Goal: Book appointment/travel/reservation

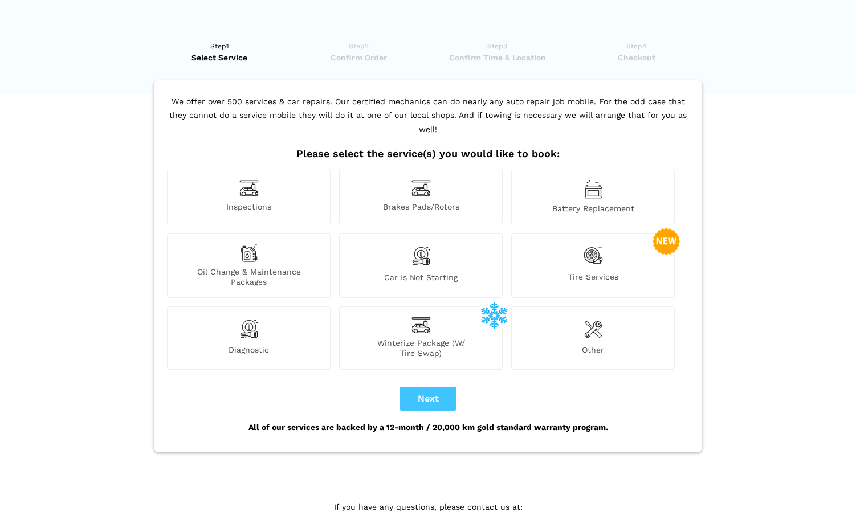
click at [604, 272] on span "Tire Services" at bounding box center [593, 279] width 162 height 15
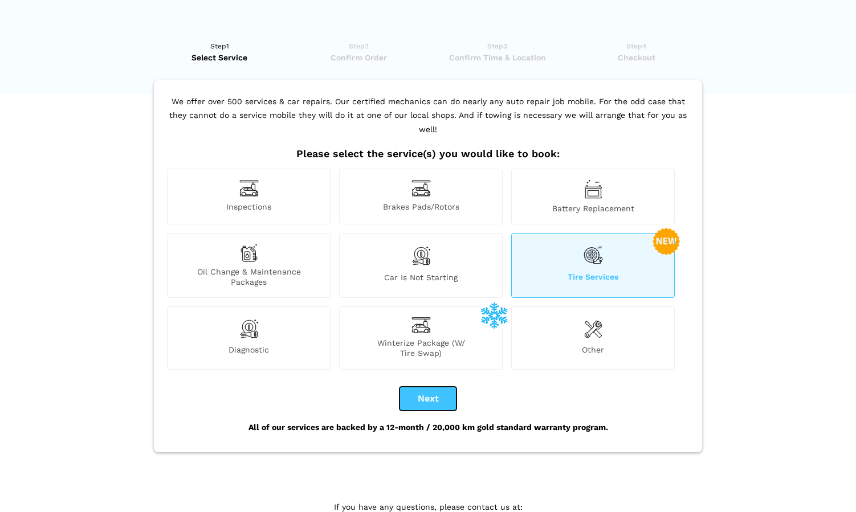
click at [426, 387] on button "Next" at bounding box center [427, 399] width 57 height 24
checkbox input "true"
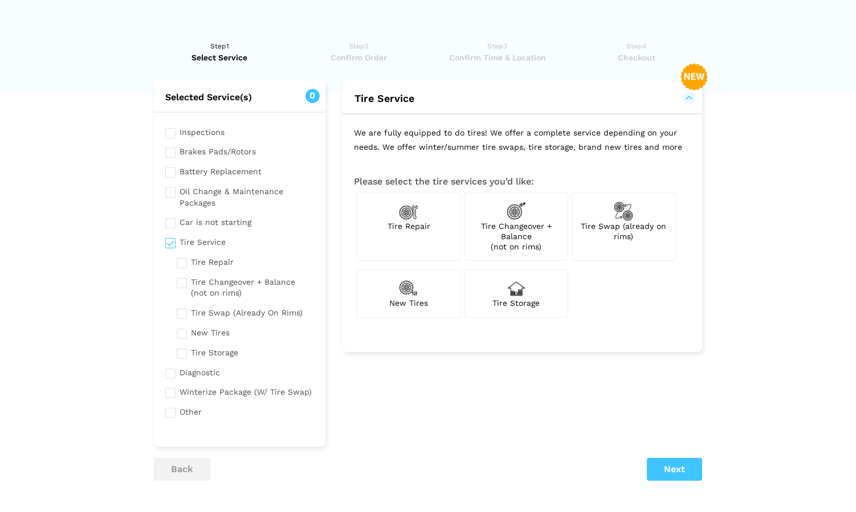
click at [514, 226] on span "Tire Changeover + Balance (not on rims)" at bounding box center [516, 237] width 71 height 30
checkbox input "true"
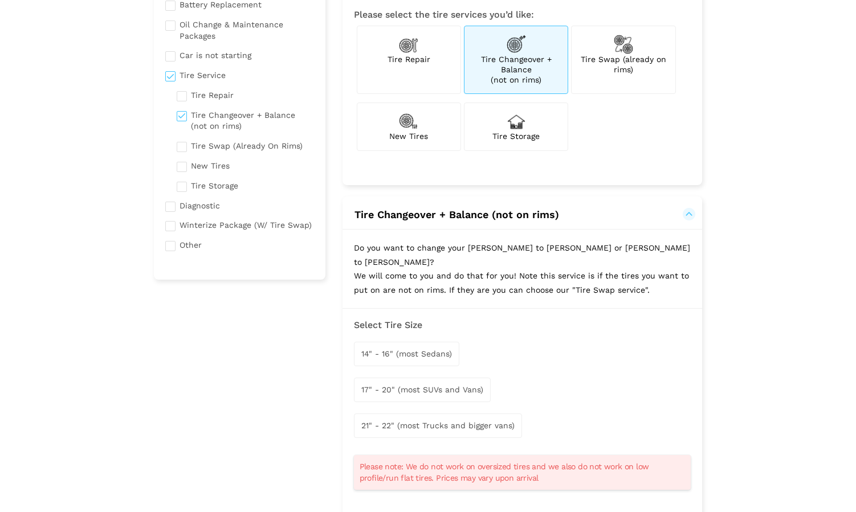
scroll to position [165, 0]
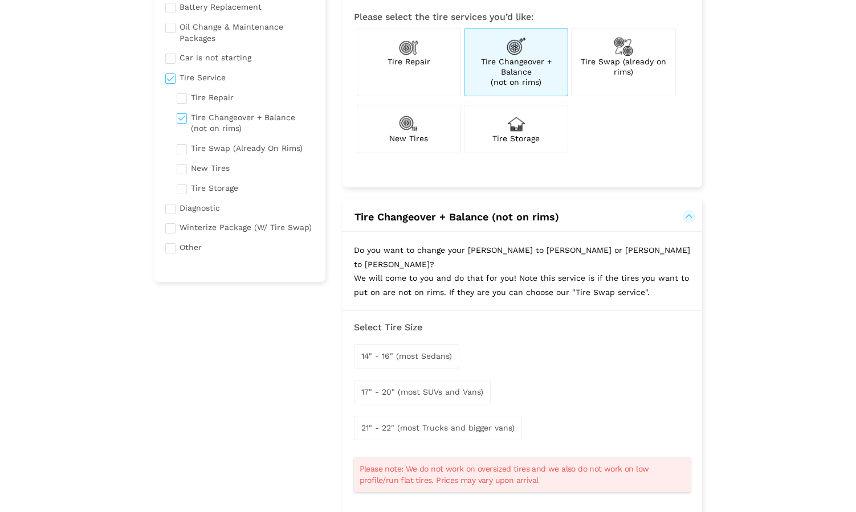
click at [424, 387] on span "17" - 20" (most SUVs and Vans)" at bounding box center [422, 391] width 122 height 9
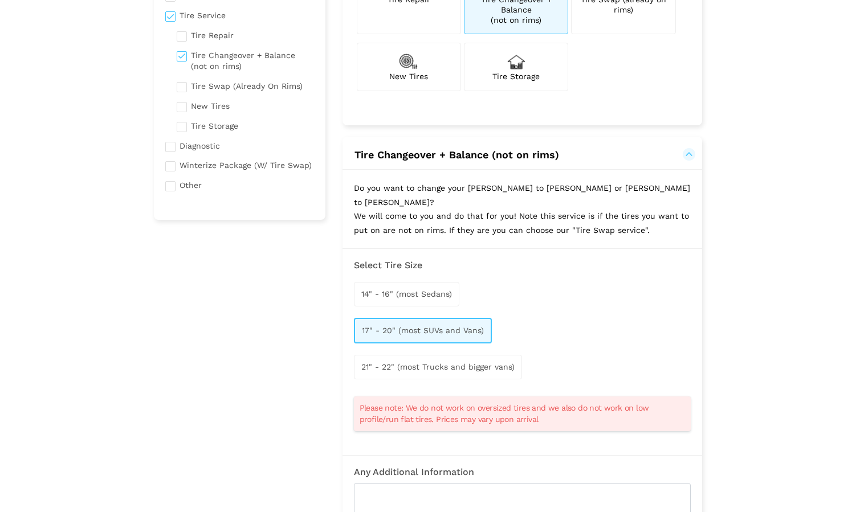
scroll to position [251, 0]
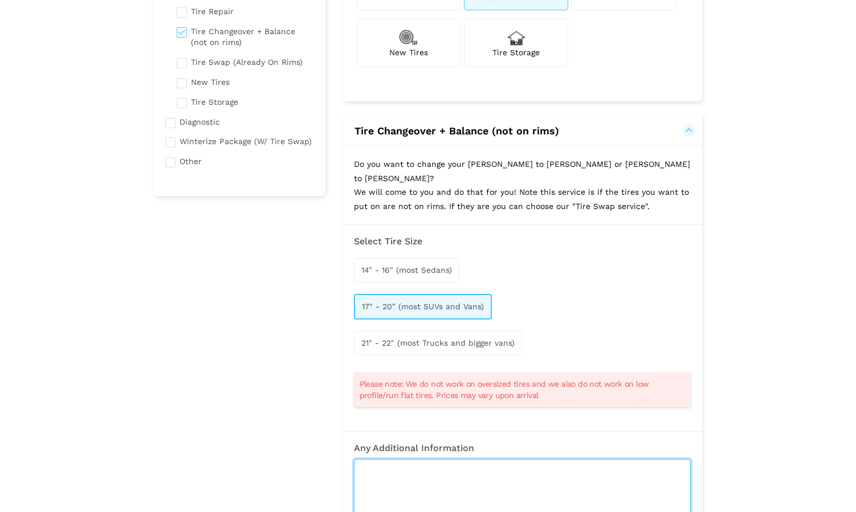
click at [468, 488] on textarea at bounding box center [522, 501] width 337 height 85
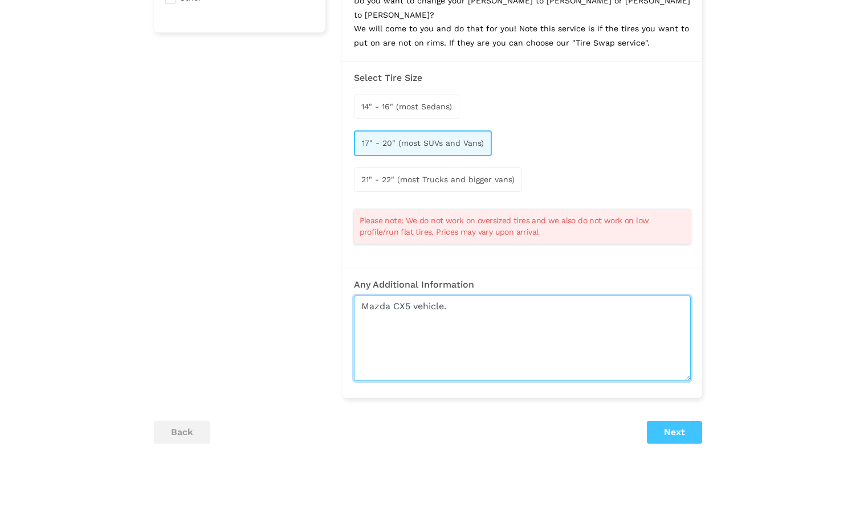
scroll to position [463, 0]
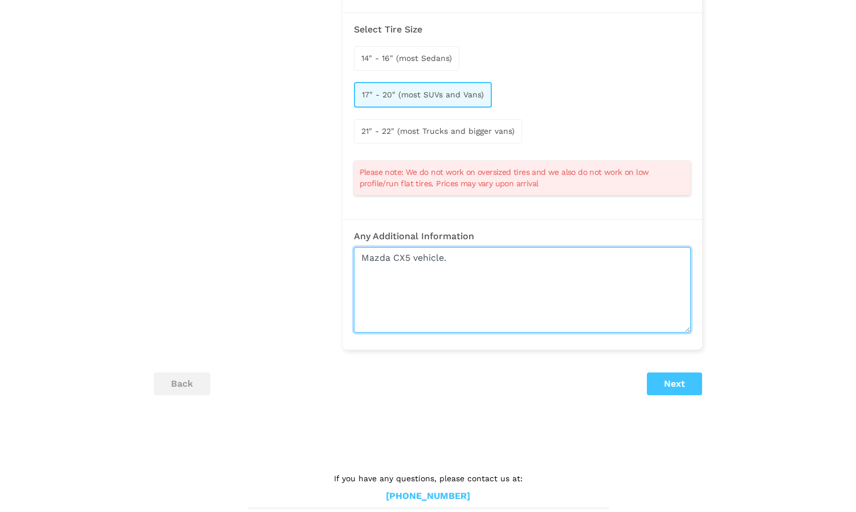
type textarea "Mazda CX5 vehicle."
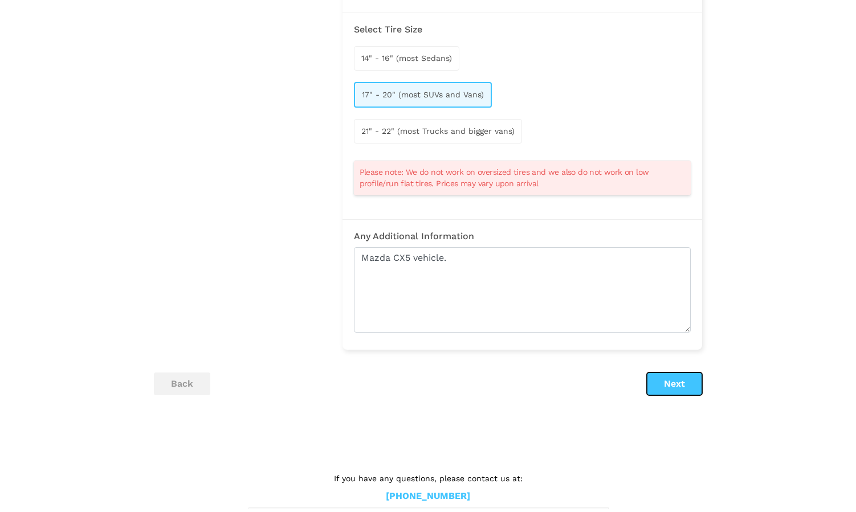
click at [682, 373] on button "Next" at bounding box center [674, 384] width 55 height 23
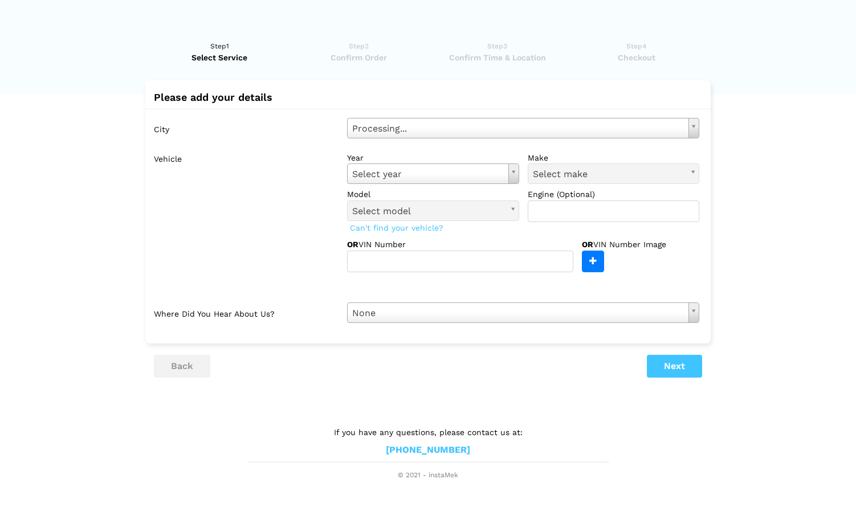
scroll to position [0, 0]
click at [420, 128] on body "Step1 Select Service Step2 Confirm Order Step3 Confirm Time & Location Step4 Ch…" at bounding box center [428, 240] width 856 height 481
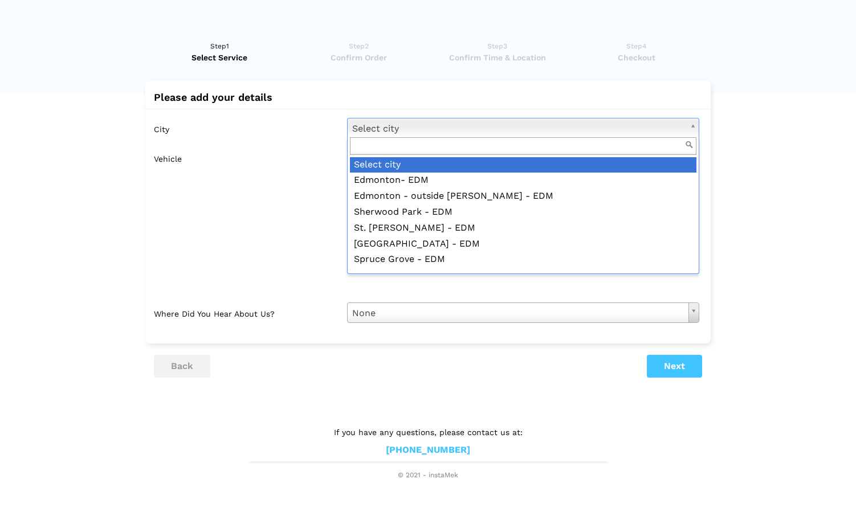
click at [413, 143] on input "text" at bounding box center [523, 146] width 346 height 18
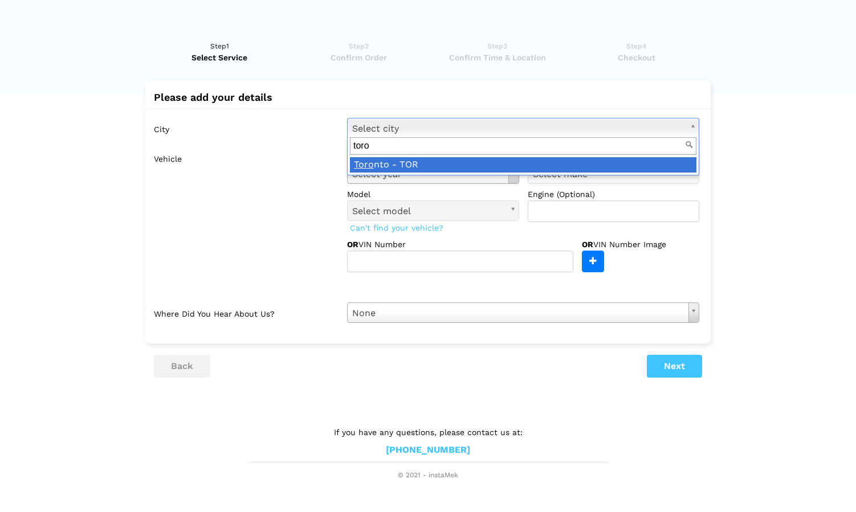
type input "toro"
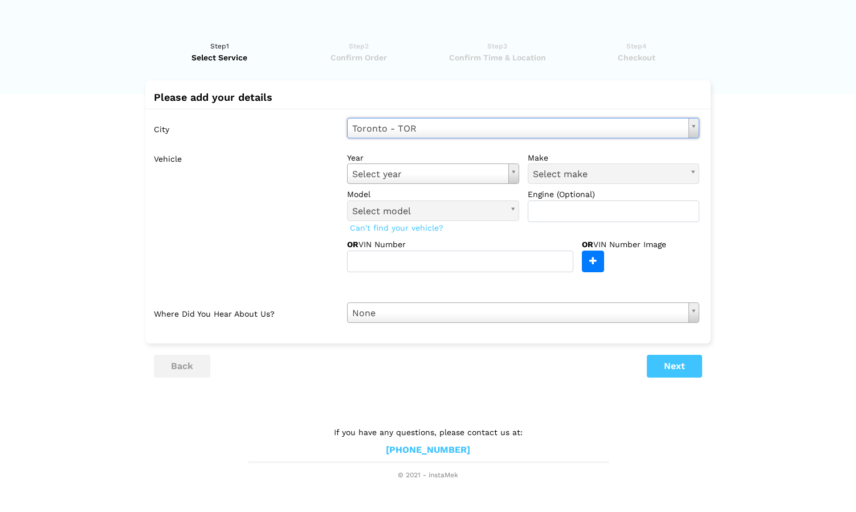
click at [415, 174] on body "Step1 Select Service Step2 Confirm Order Step3 Confirm Time & Location Step4 Ch…" at bounding box center [428, 240] width 856 height 481
click at [578, 177] on span "Select make" at bounding box center [609, 174] width 152 height 15
click at [595, 173] on body "Step1 Select Service Step2 Confirm Order Step3 Confirm Time & Location Step4 Ch…" at bounding box center [428, 240] width 856 height 481
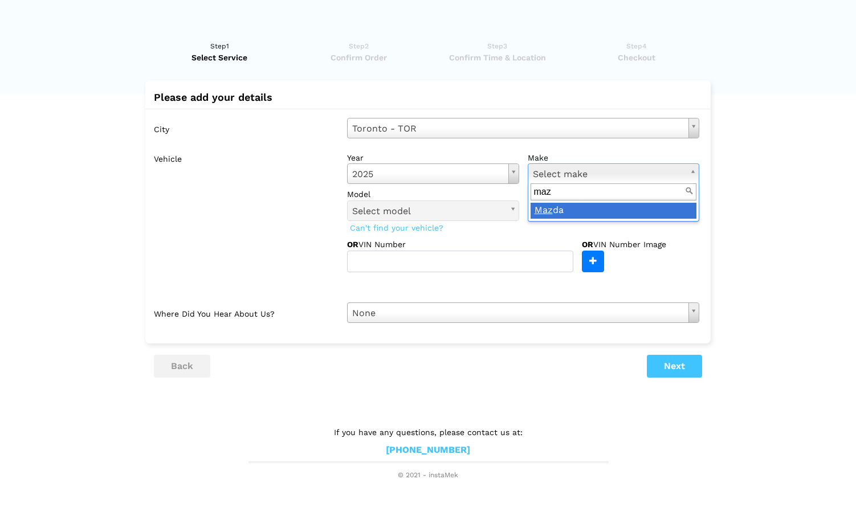
type input "maz"
click at [567, 220] on div "maz Maz da" at bounding box center [614, 202] width 172 height 39
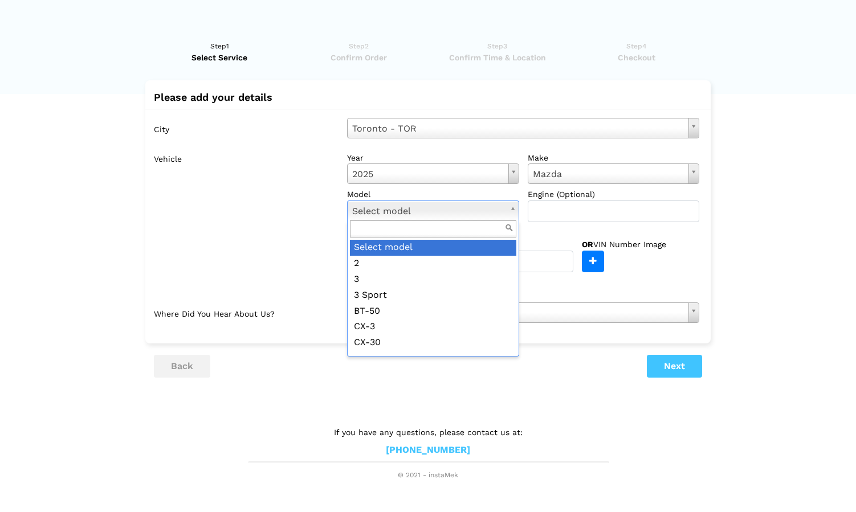
click at [508, 207] on body "Step1 Select Service Step2 Confirm Order Step3 Confirm Time & Location Step4 Ch…" at bounding box center [428, 240] width 856 height 481
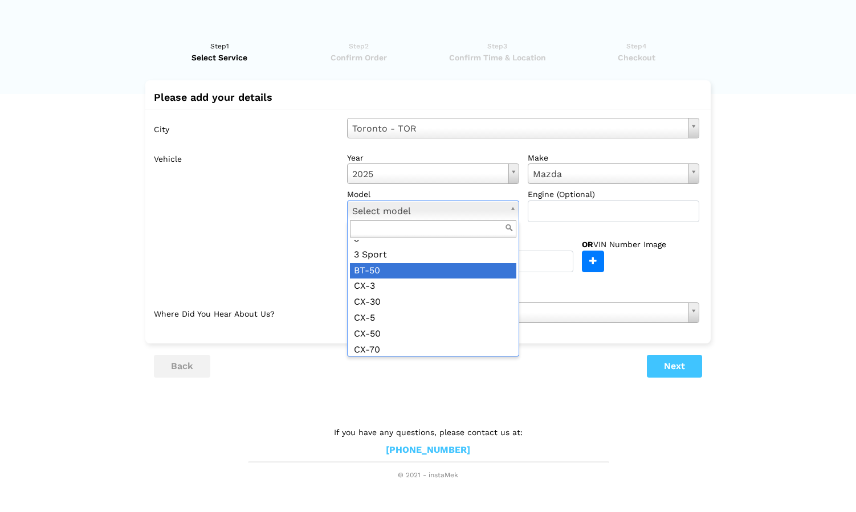
scroll to position [41, 0]
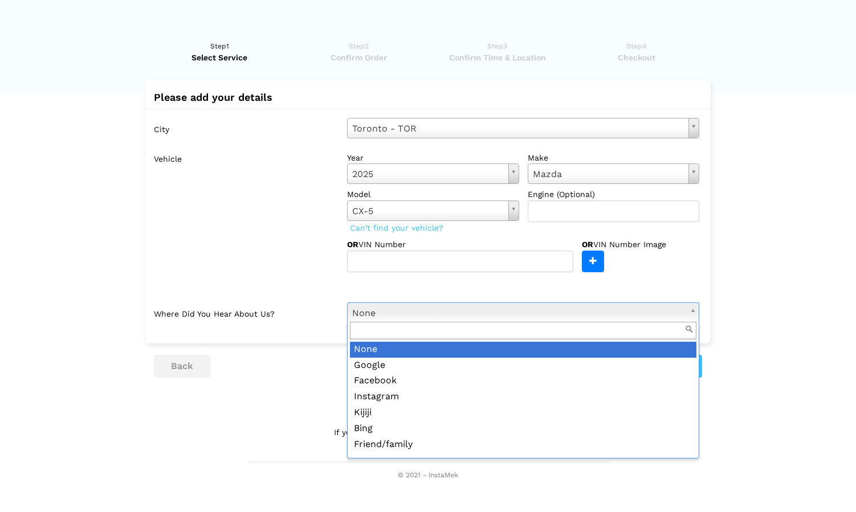
click at [486, 320] on body "Step1 Select Service Step2 Confirm Order Step3 Confirm Time & Location Step4 Ch…" at bounding box center [428, 240] width 856 height 481
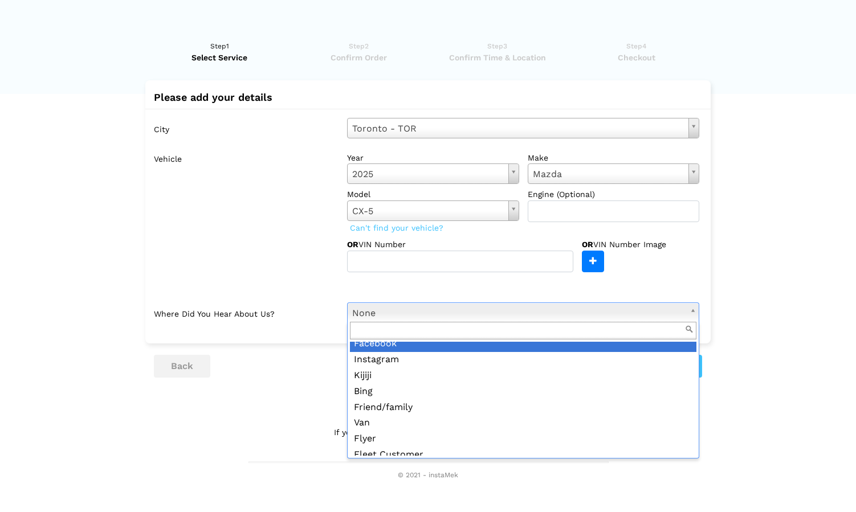
scroll to position [50, 0]
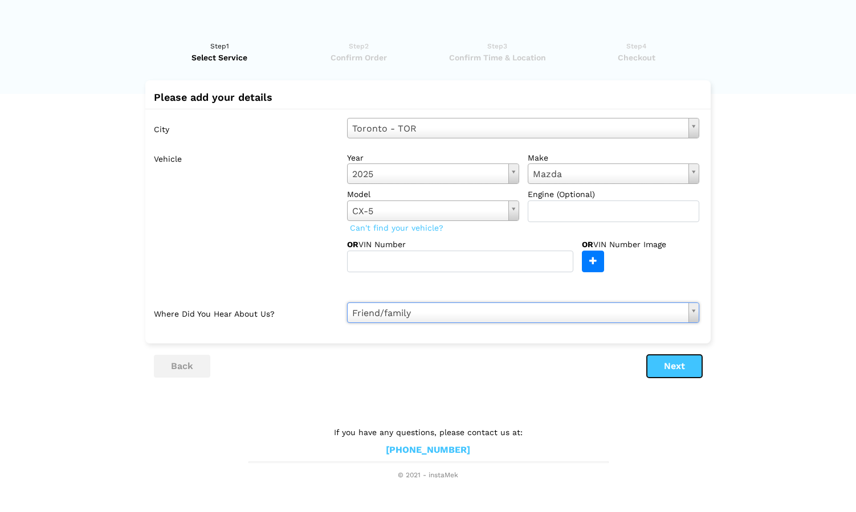
click at [667, 364] on button "Next" at bounding box center [674, 366] width 55 height 23
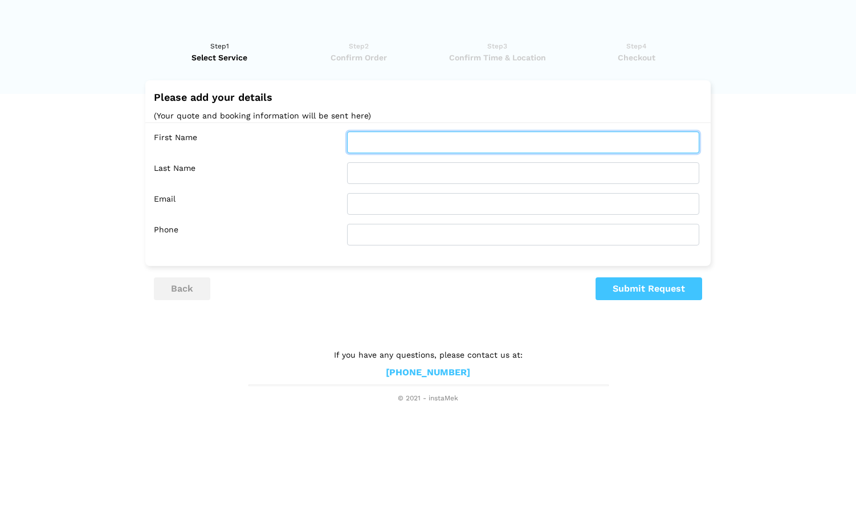
click at [379, 148] on input "text" at bounding box center [523, 143] width 352 height 22
type input "[PERSON_NAME]"
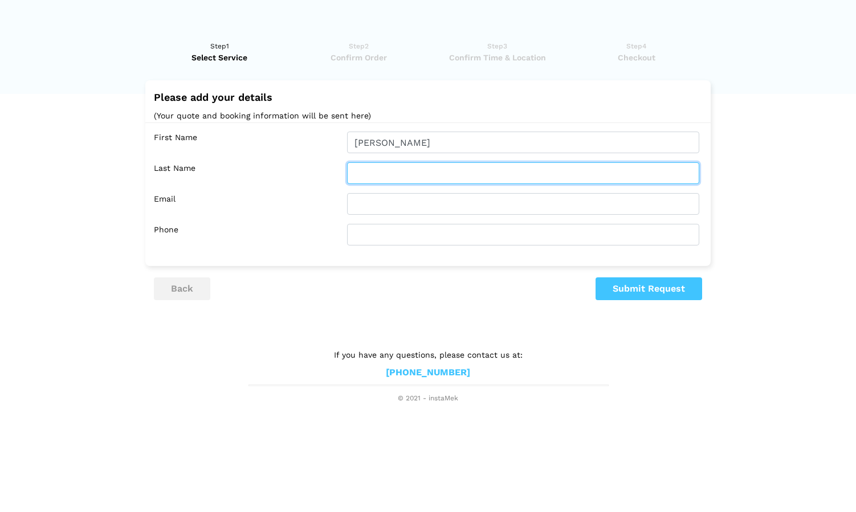
type input "[PERSON_NAME]"
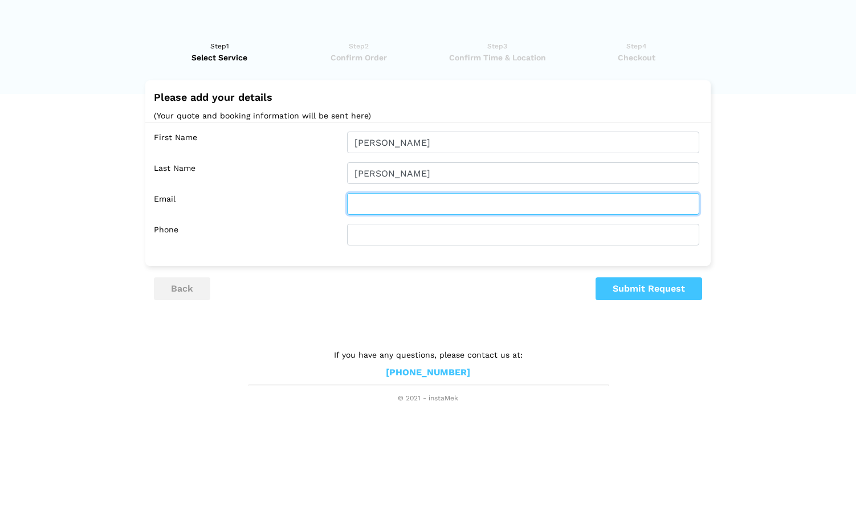
type input "[EMAIL_ADDRESS][DOMAIN_NAME]"
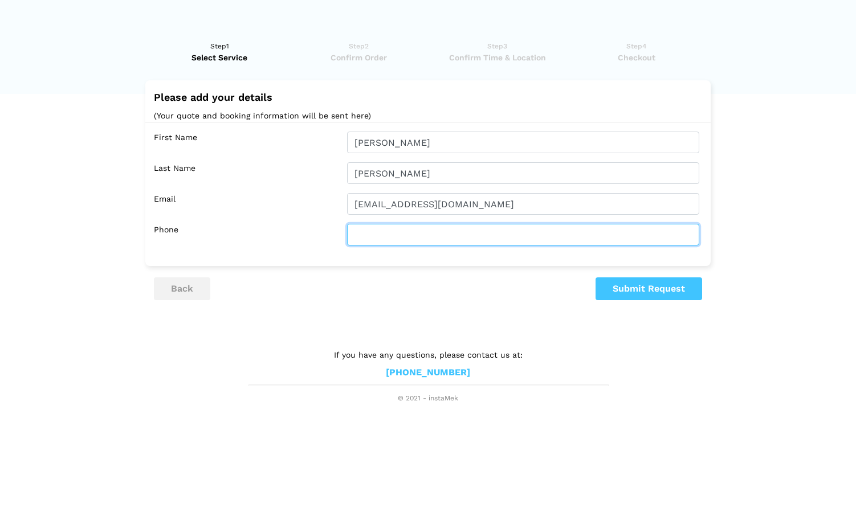
type input "4169921439"
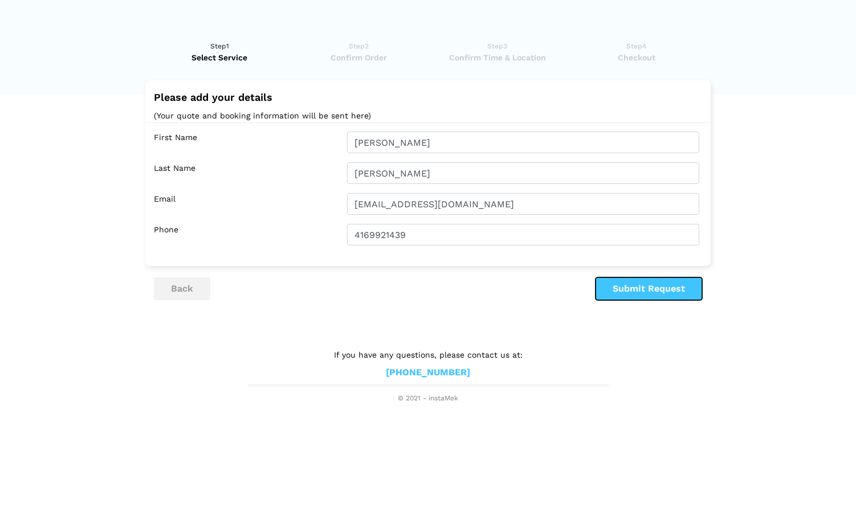
click at [636, 289] on button "Submit Request" at bounding box center [648, 288] width 107 height 23
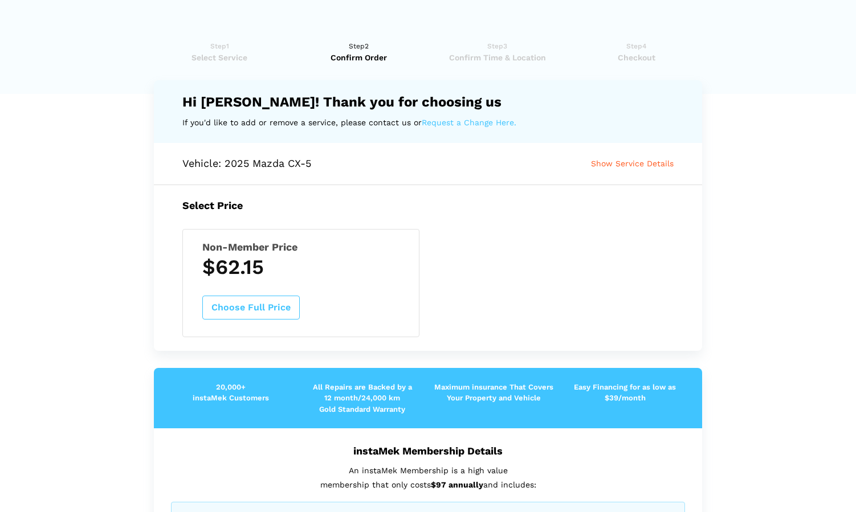
click at [643, 164] on span "Show Service Details" at bounding box center [632, 163] width 83 height 9
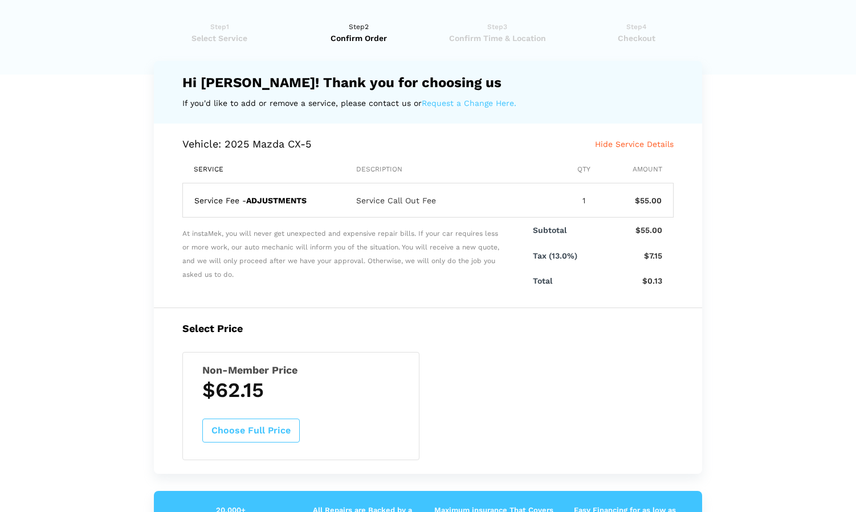
scroll to position [21, 0]
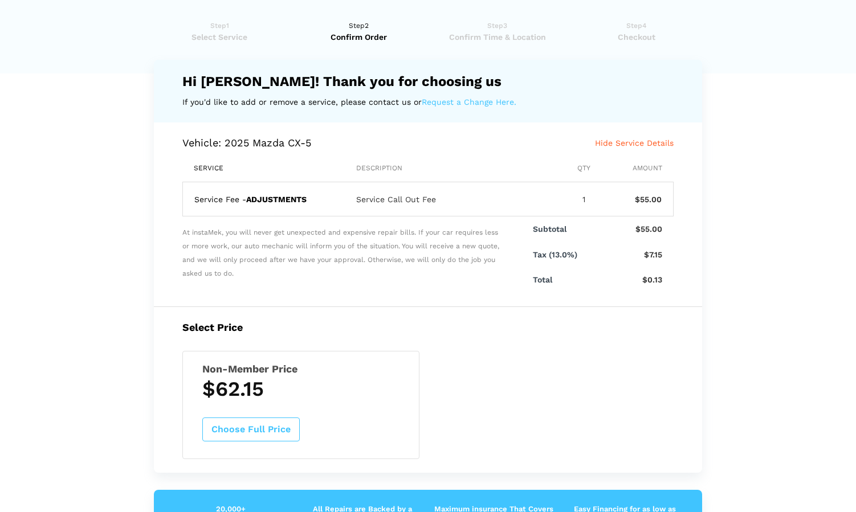
click at [504, 102] on link "Request a Change Here." at bounding box center [469, 102] width 95 height 14
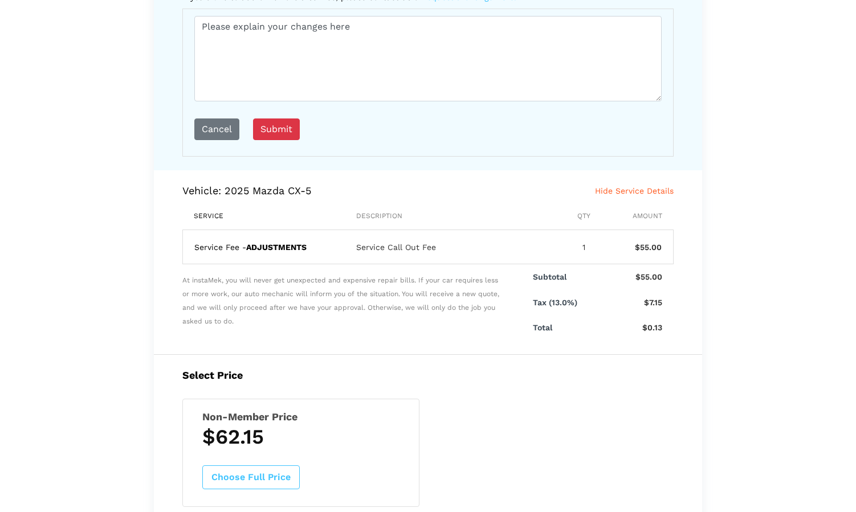
scroll to position [125, 0]
click at [400, 239] on div "Service Fee - ADJUSTMENTS Service Call Out Fee 1 $55.00" at bounding box center [427, 248] width 491 height 35
click at [334, 248] on div "Service Fee - ADJUSTMENTS" at bounding box center [264, 248] width 140 height 14
click at [341, 243] on div "Service Fee - ADJUSTMENTS Service Call Out Fee 1 $55.00" at bounding box center [427, 248] width 491 height 35
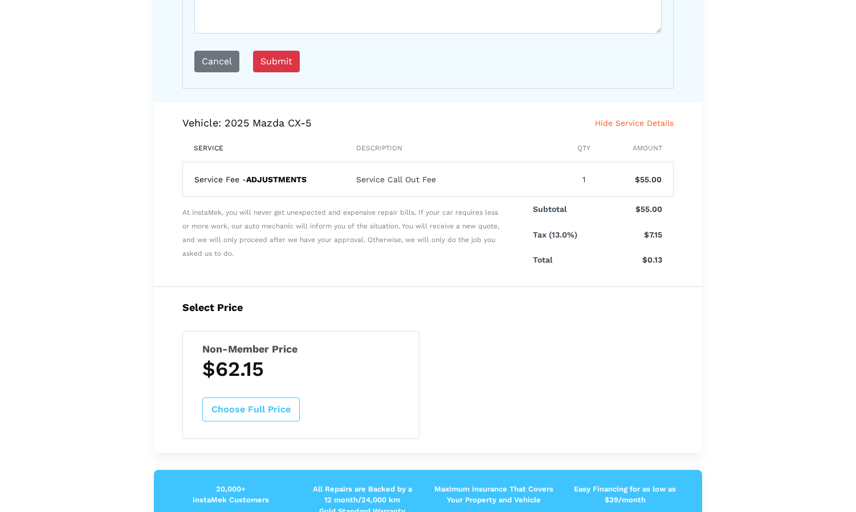
scroll to position [194, 0]
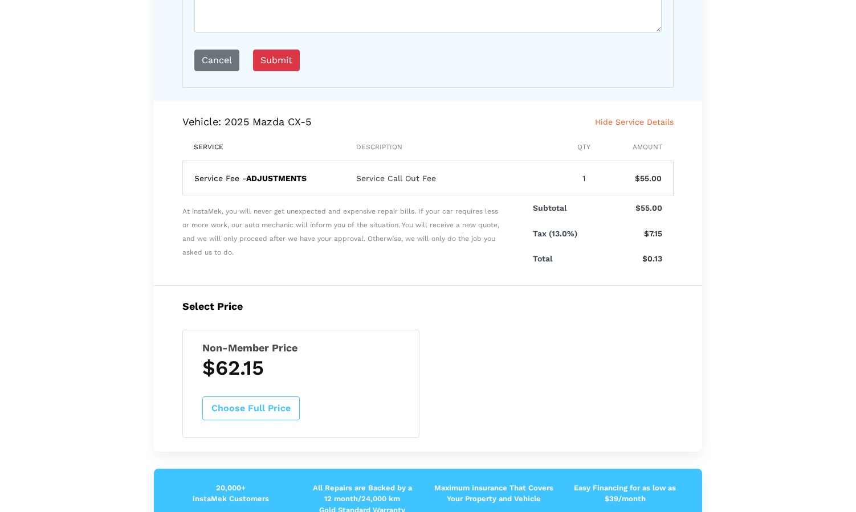
click at [247, 412] on button "Choose Full Price" at bounding box center [250, 409] width 97 height 24
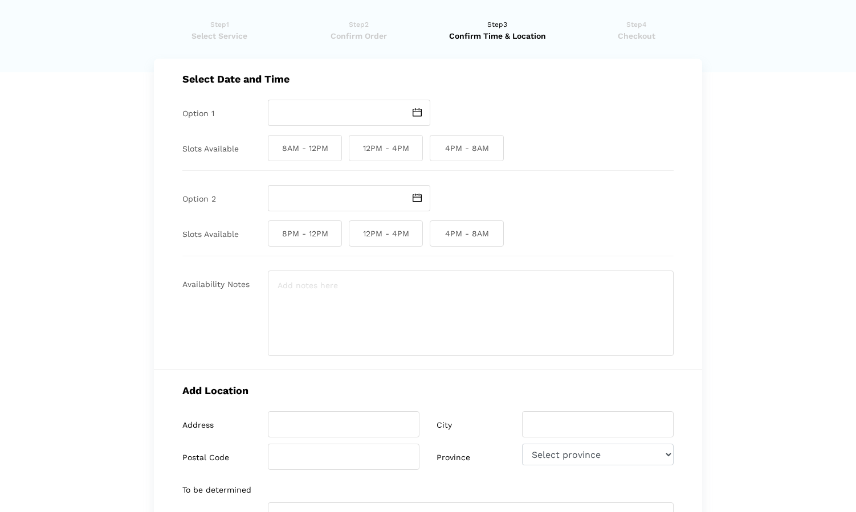
scroll to position [0, 0]
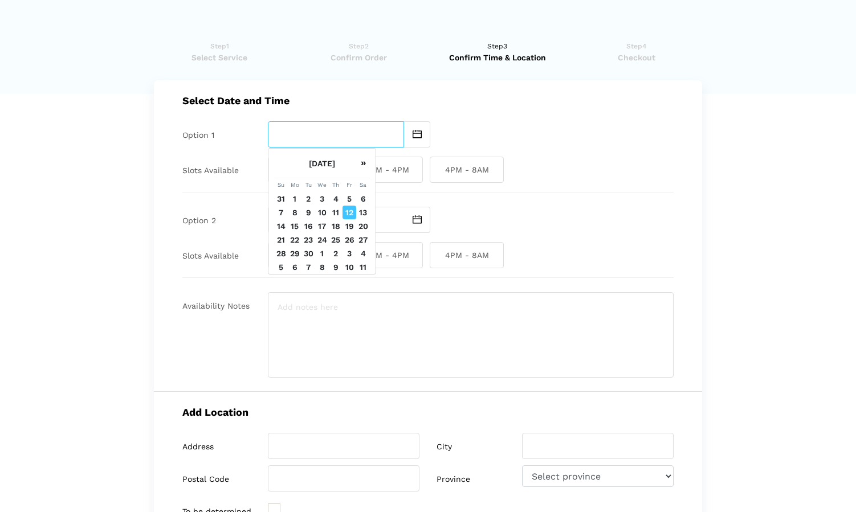
click at [336, 132] on input "text" at bounding box center [336, 134] width 136 height 26
click at [363, 169] on th "»" at bounding box center [363, 164] width 14 height 30
click at [349, 239] on td "24" at bounding box center [349, 240] width 14 height 14
type input "[DATE]"
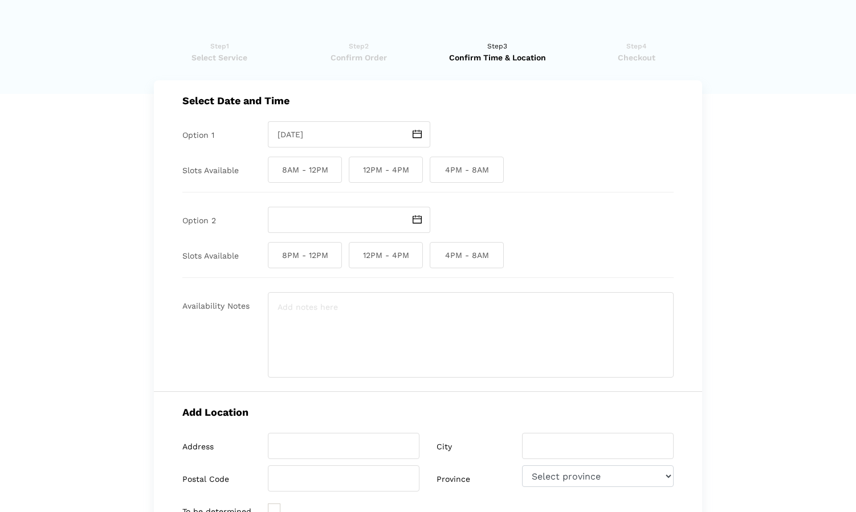
click at [323, 169] on span "8AM - 12PM" at bounding box center [305, 170] width 74 height 26
click at [275, 169] on input "8AM - 12PM" at bounding box center [271, 170] width 7 height 26
checkbox input "true"
click at [317, 218] on input "text" at bounding box center [336, 220] width 136 height 26
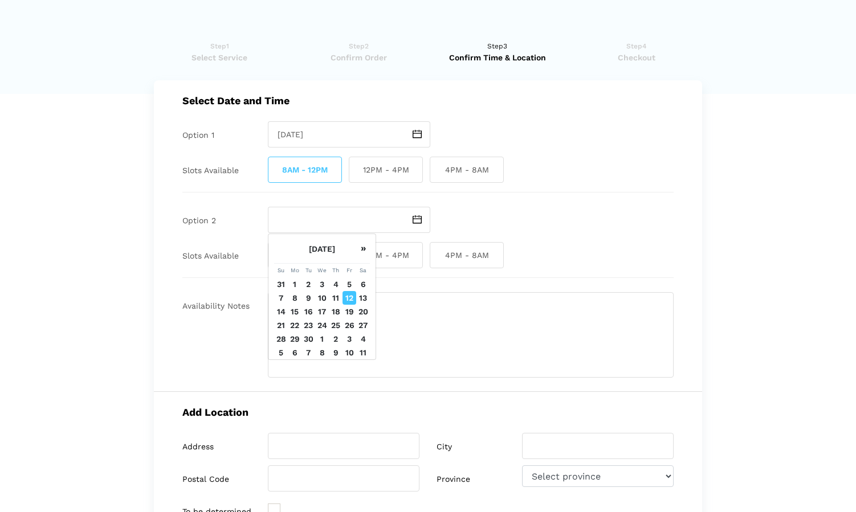
click at [363, 255] on th "»" at bounding box center [363, 249] width 14 height 30
click at [349, 327] on td "24" at bounding box center [349, 325] width 14 height 14
type input "[DATE]"
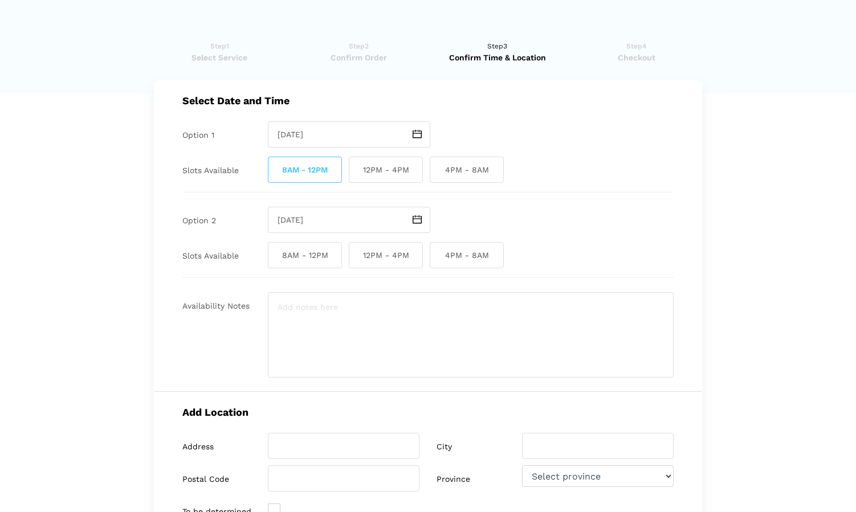
click at [377, 256] on span "12PM - 4PM" at bounding box center [386, 255] width 74 height 26
click at [356, 256] on input "12PM - 4PM" at bounding box center [352, 255] width 7 height 26
checkbox input "true"
click at [393, 331] on textarea at bounding box center [471, 334] width 406 height 85
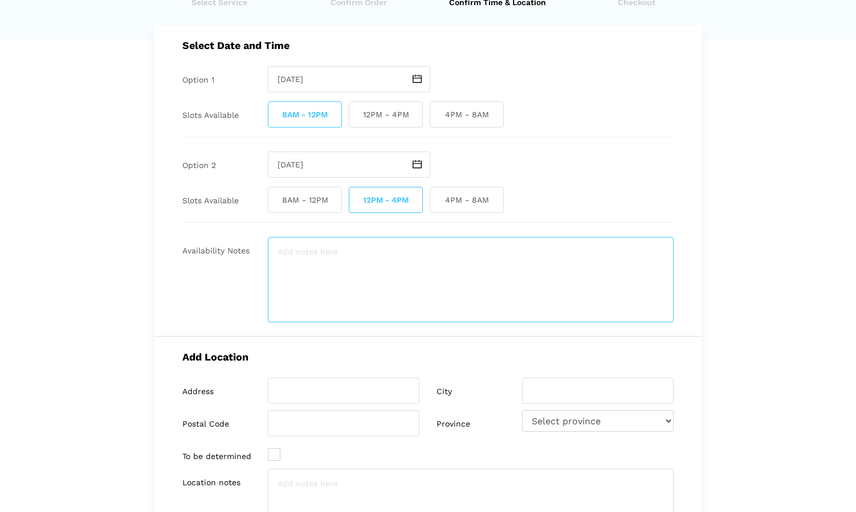
scroll to position [56, 0]
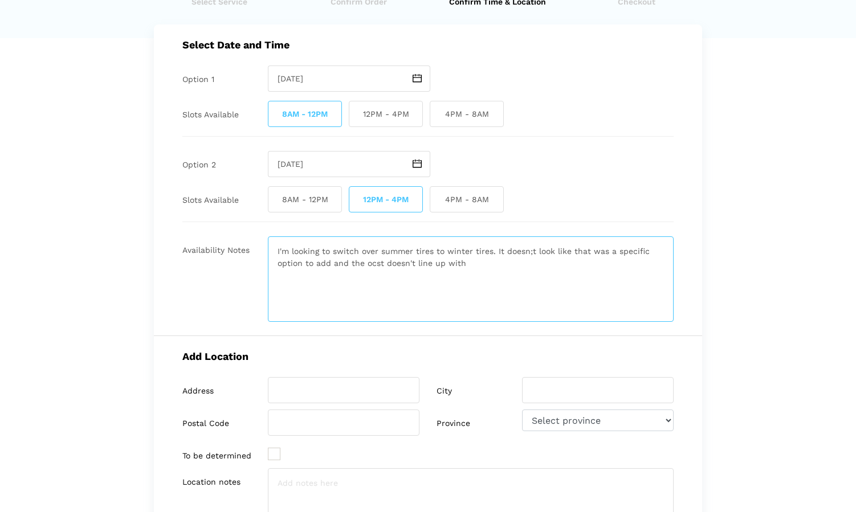
click at [376, 253] on textarea "I'm looking to switch over summer tires to winter tires. It doesn;t look like t…" at bounding box center [471, 278] width 406 height 85
click at [500, 250] on textarea "I'm looking to switch over summer tires to winter tires. It doesn;t look like t…" at bounding box center [471, 278] width 406 height 85
click at [427, 267] on textarea "I'm looking to switch over summer tires to winter tires. The previous page does…" at bounding box center [471, 278] width 406 height 85
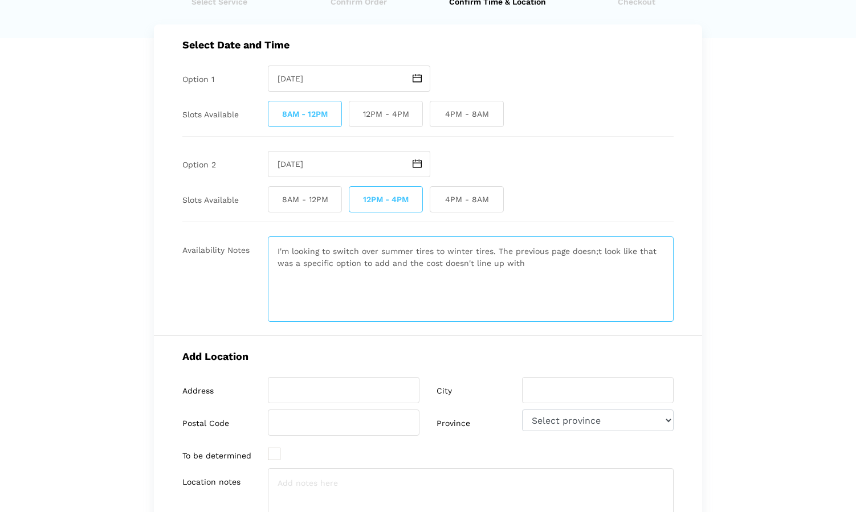
click at [526, 263] on textarea "I'm looking to switch over summer tires to winter tires. The previous page does…" at bounding box center [471, 278] width 406 height 85
click at [558, 266] on textarea "I'm looking to switch over summer tires to winter tires. The previous page does…" at bounding box center [471, 278] width 406 height 85
type textarea "I'm looking to switch over summer tires to winter tires. The previous page does…"
click at [386, 370] on div "Add Location Address City Postal Code Province Select province [GEOGRAPHIC_DATA…" at bounding box center [428, 455] width 548 height 238
click at [374, 387] on input "search" at bounding box center [344, 390] width 152 height 26
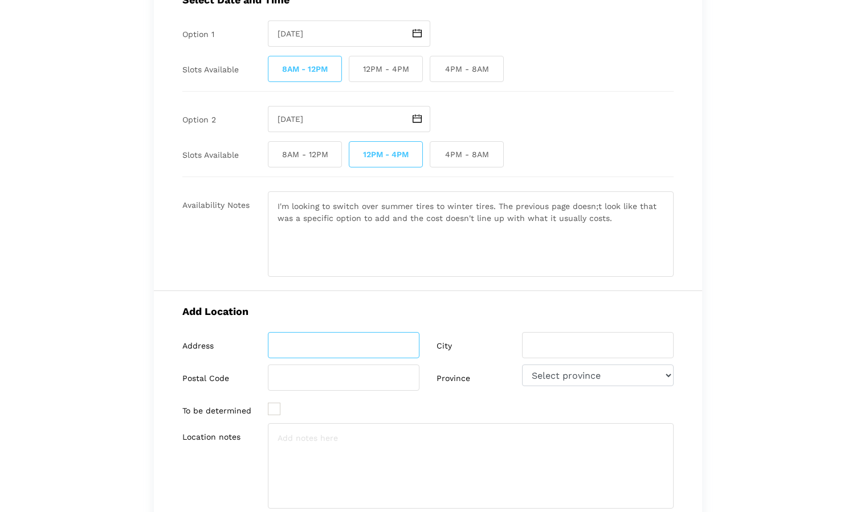
scroll to position [120, 0]
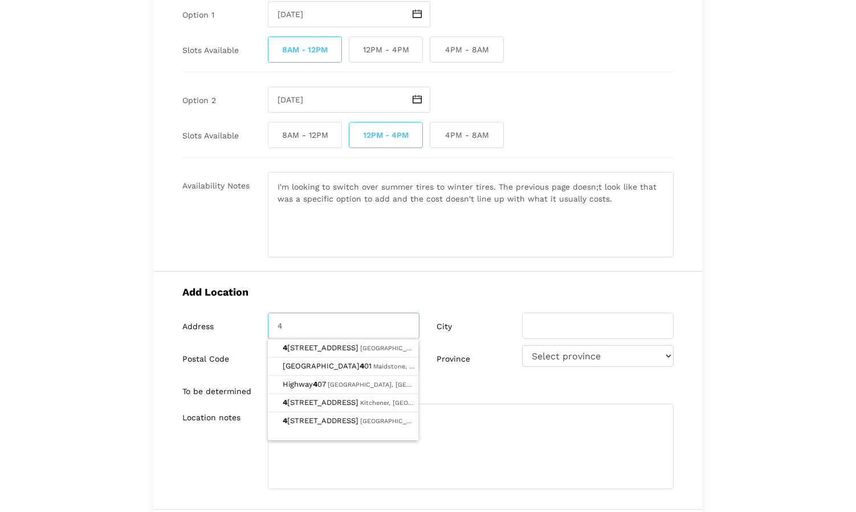
type input "[STREET_ADDRESS][PERSON_NAME]"
type input "[GEOGRAPHIC_DATA]"
type input "M6K 1T1"
select select "ON"
click at [497, 391] on div "Address [STREET_ADDRESS][PERSON_NAME] City [GEOGRAPHIC_DATA] Postal Code M6K 1T…" at bounding box center [428, 358] width 508 height 91
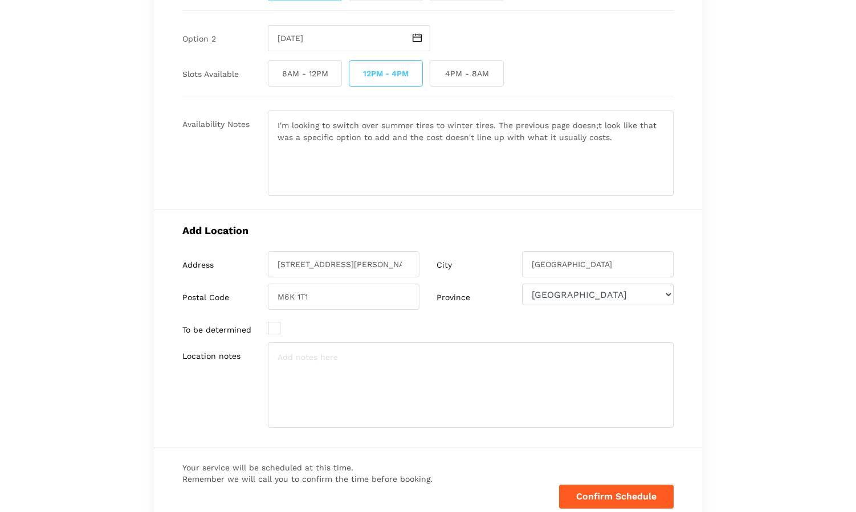
scroll to position [210, 0]
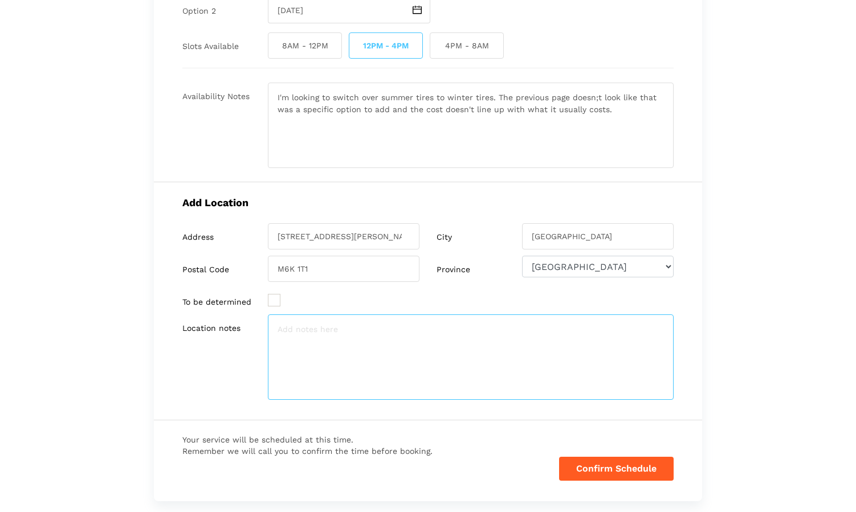
click at [344, 334] on textarea at bounding box center [471, 356] width 406 height 85
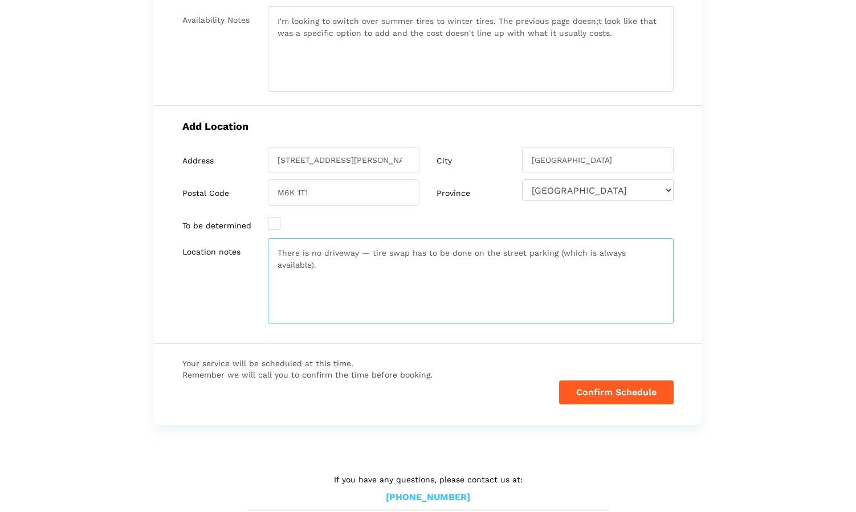
type textarea "There is no driveway — tire swap has to be done on the street parking (which is…"
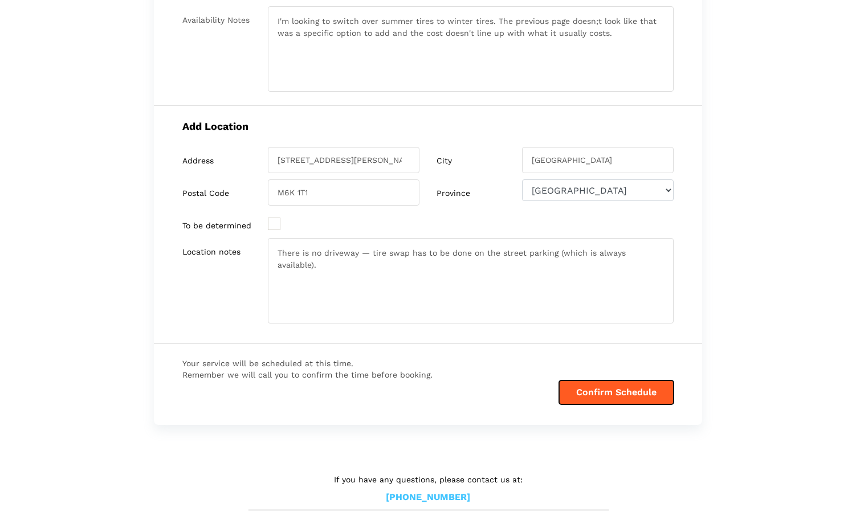
click at [596, 397] on button "Confirm Schedule" at bounding box center [616, 393] width 115 height 24
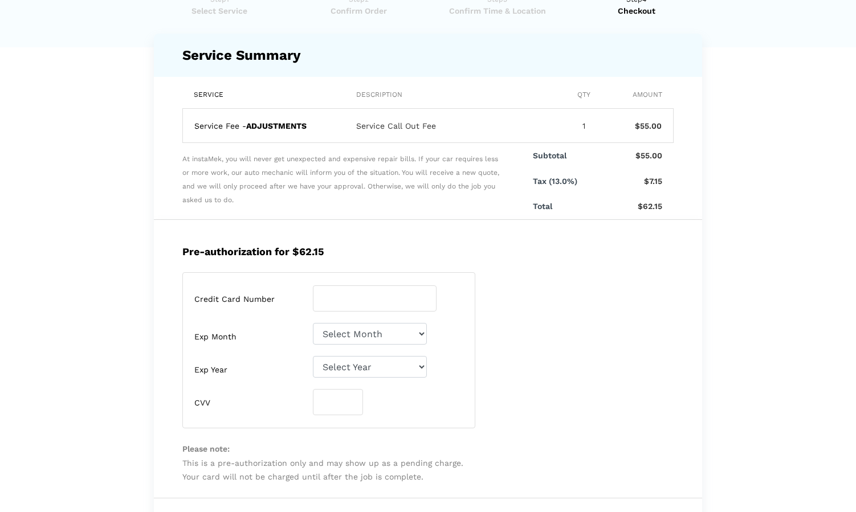
scroll to position [23, 0]
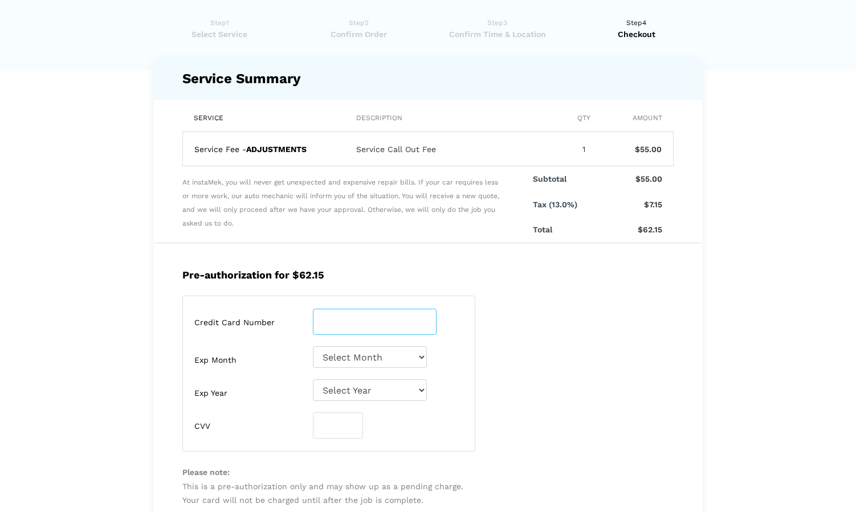
click at [410, 314] on input "number" at bounding box center [375, 322] width 124 height 26
click at [406, 318] on input "number" at bounding box center [375, 322] width 124 height 26
click at [406, 319] on input "number" at bounding box center [375, 322] width 124 height 26
click at [394, 330] on input "number" at bounding box center [375, 322] width 124 height 26
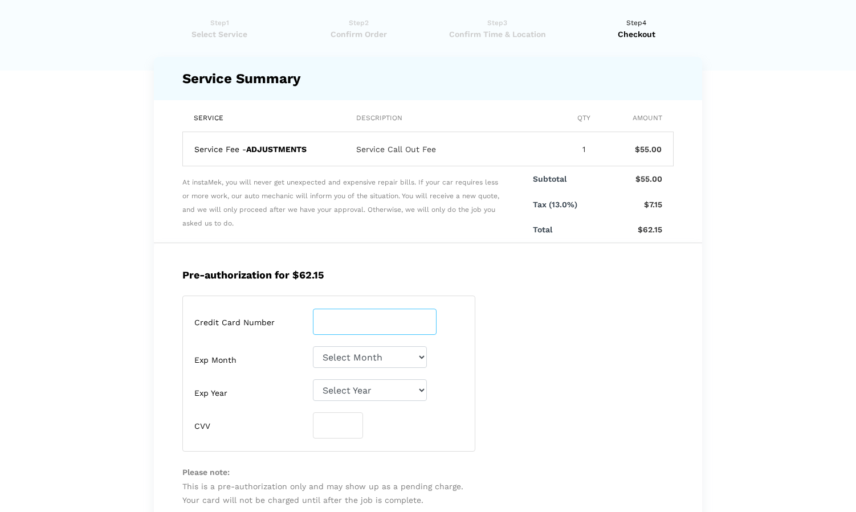
click at [393, 330] on input "number" at bounding box center [375, 322] width 124 height 26
click at [313, 346] on select "Select Month [DATE]-[DATE]-[DATE]-[DATE]-[DATE]-[DATE]-[DATE]-[DATE]-[DATE]-[DA…" at bounding box center [370, 357] width 114 height 22
click at [376, 325] on input "number" at bounding box center [375, 322] width 124 height 26
click at [331, 416] on input "number" at bounding box center [338, 425] width 50 height 26
click at [341, 338] on div "Credit Card Number" at bounding box center [315, 328] width 259 height 38
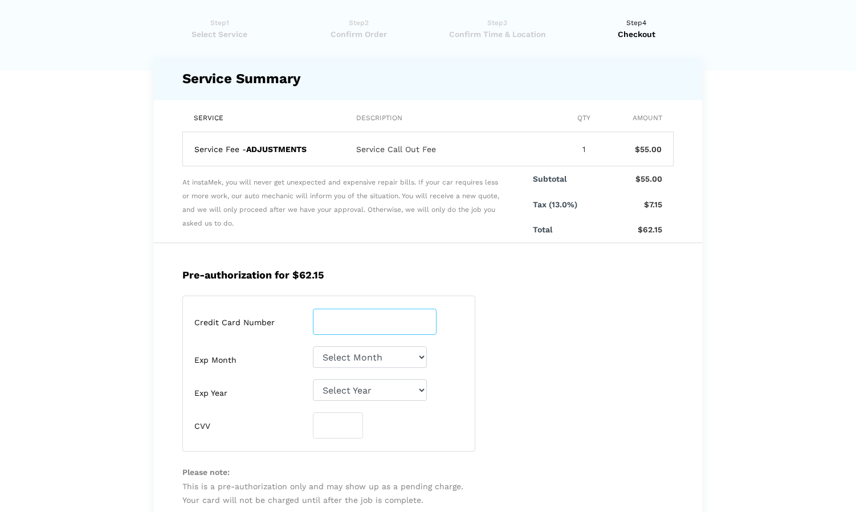
click at [342, 322] on input "number" at bounding box center [375, 322] width 124 height 26
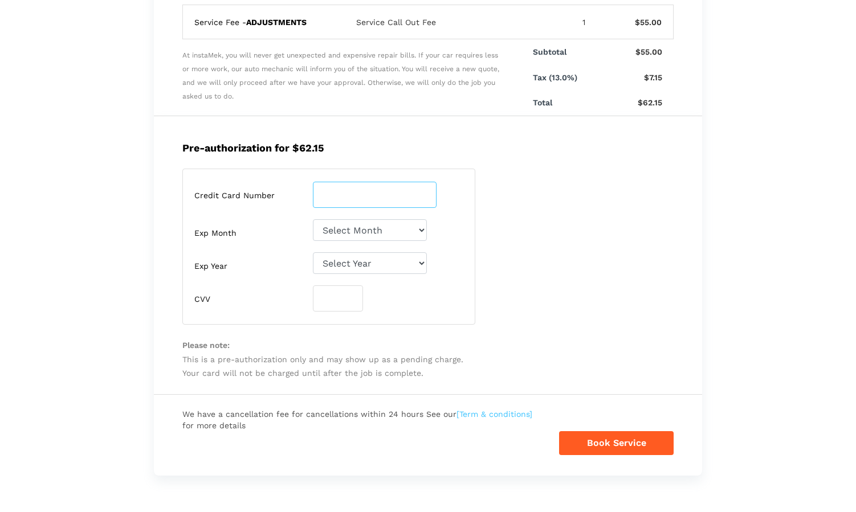
scroll to position [217, 0]
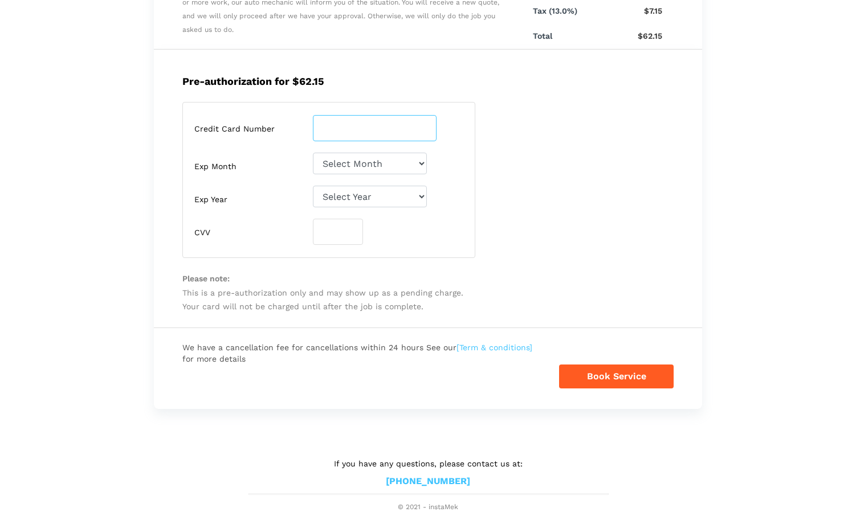
click at [365, 128] on input "number" at bounding box center [375, 128] width 124 height 26
type input "6"
click at [346, 229] on input "number" at bounding box center [338, 232] width 50 height 26
type input "041"
select select "2027"
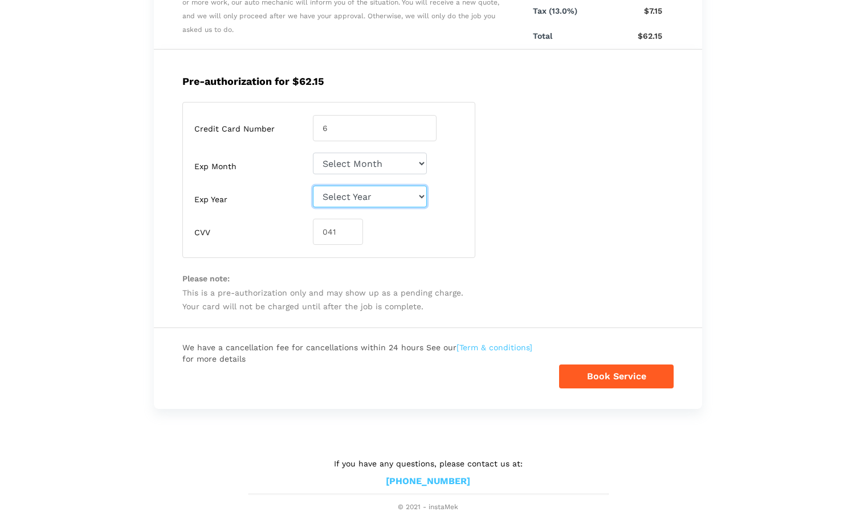
click option "2027" at bounding box center [0, 0] width 0 height 0
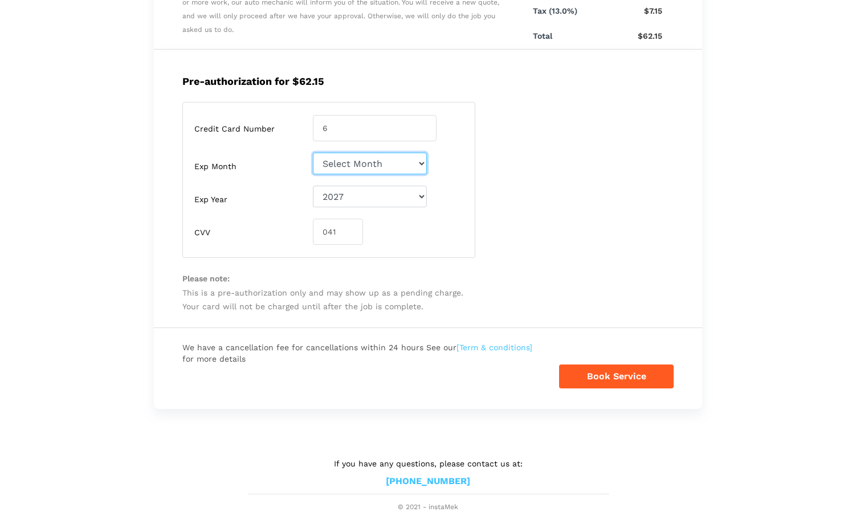
select select "04"
click option "04-April" at bounding box center [0, 0] width 0 height 0
click at [374, 130] on input "6" at bounding box center [375, 128] width 124 height 26
click at [357, 129] on input "6" at bounding box center [375, 128] width 124 height 26
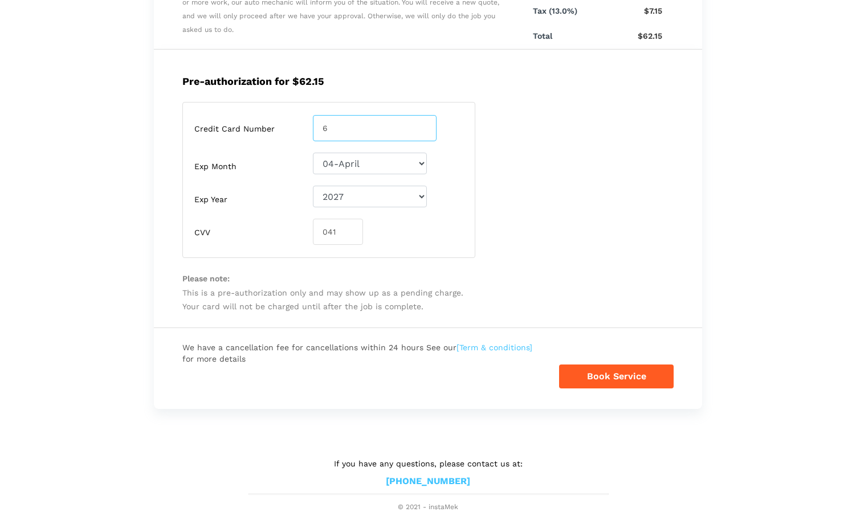
click at [357, 129] on input "6" at bounding box center [375, 128] width 124 height 26
type input "[CREDIT_CARD_NUMBER]"
click at [631, 377] on button "Book Service" at bounding box center [616, 377] width 115 height 24
